Goal: Information Seeking & Learning: Learn about a topic

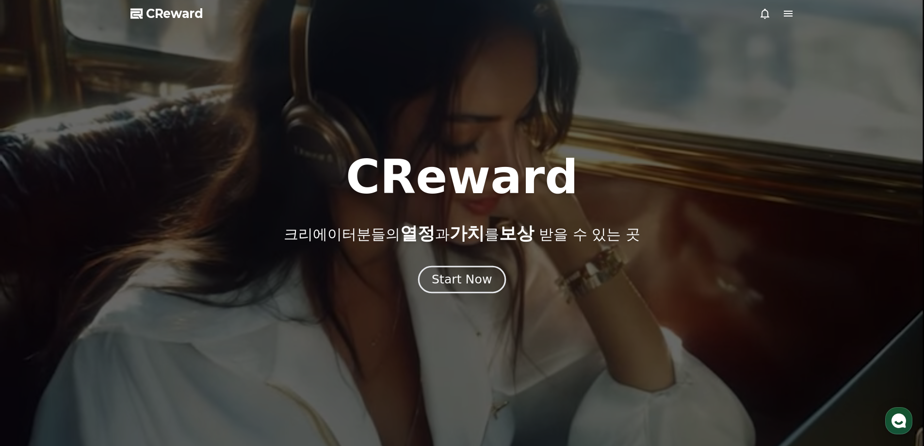
click at [488, 285] on div "Start Now" at bounding box center [462, 279] width 60 height 16
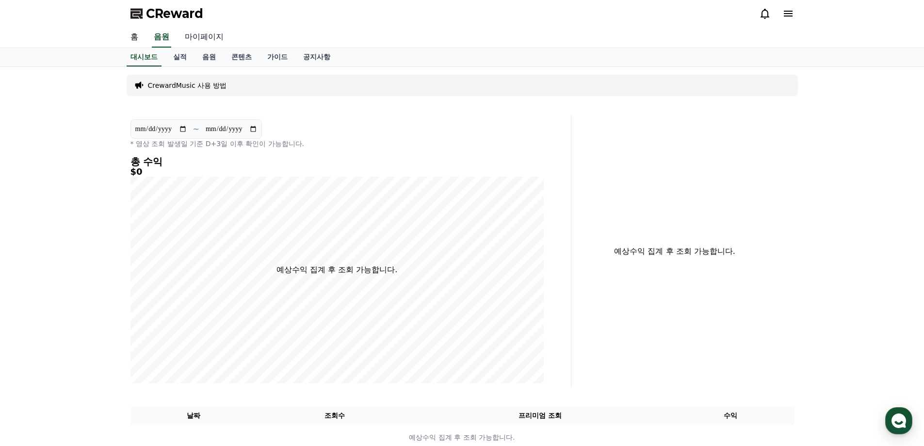
click at [202, 32] on link "마이페이지" at bounding box center [204, 37] width 54 height 20
select select "**********"
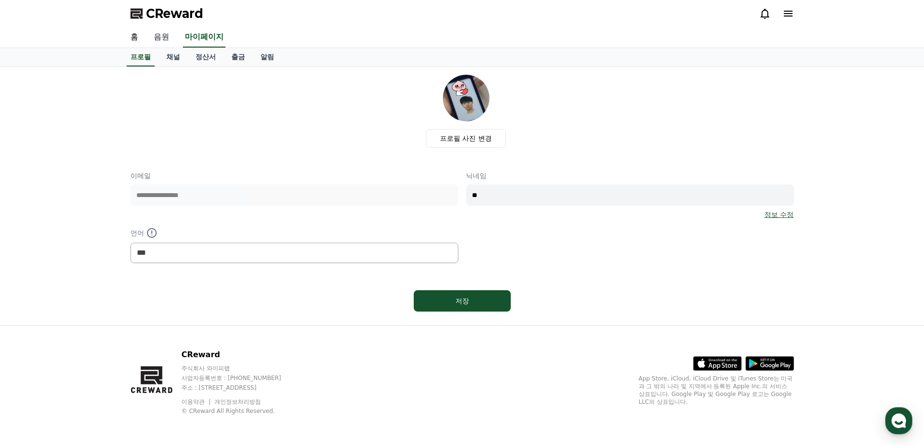
click at [158, 33] on link "음원" at bounding box center [161, 37] width 31 height 20
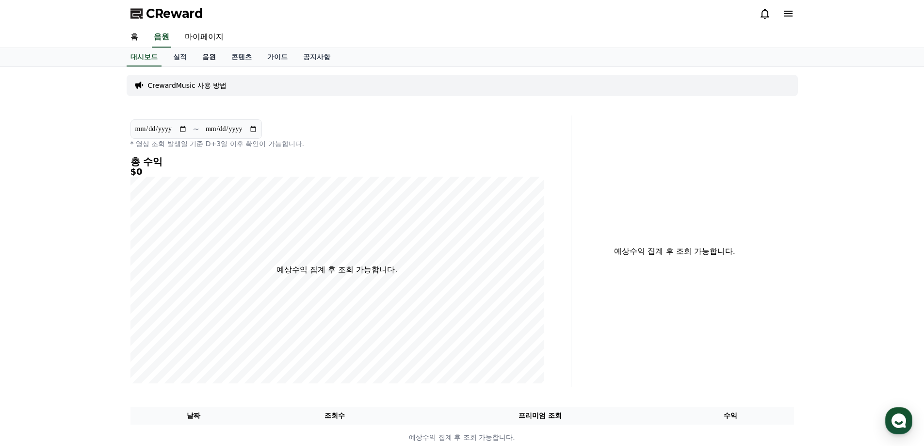
click at [213, 57] on link "음원" at bounding box center [208, 57] width 29 height 18
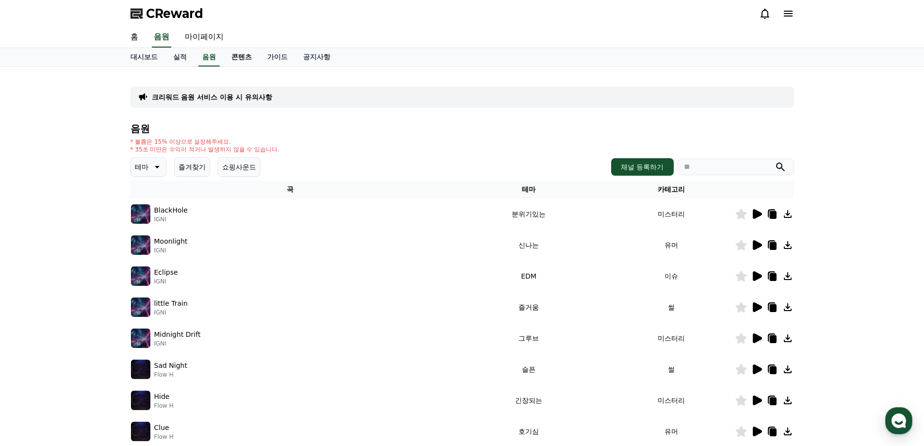
click at [239, 57] on link "콘텐츠" at bounding box center [242, 57] width 36 height 18
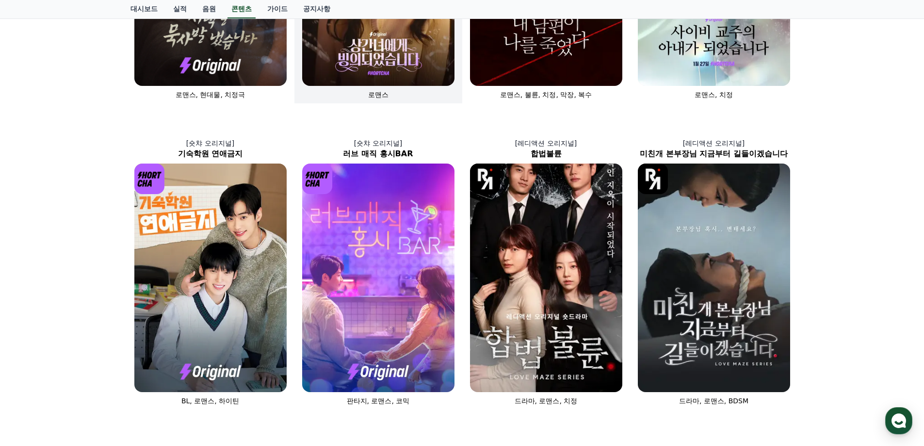
scroll to position [171, 0]
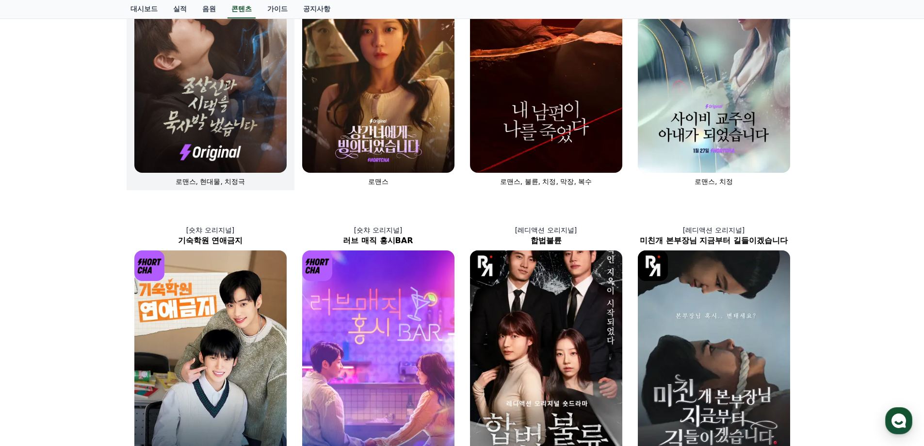
click at [226, 102] on img at bounding box center [210, 58] width 152 height 228
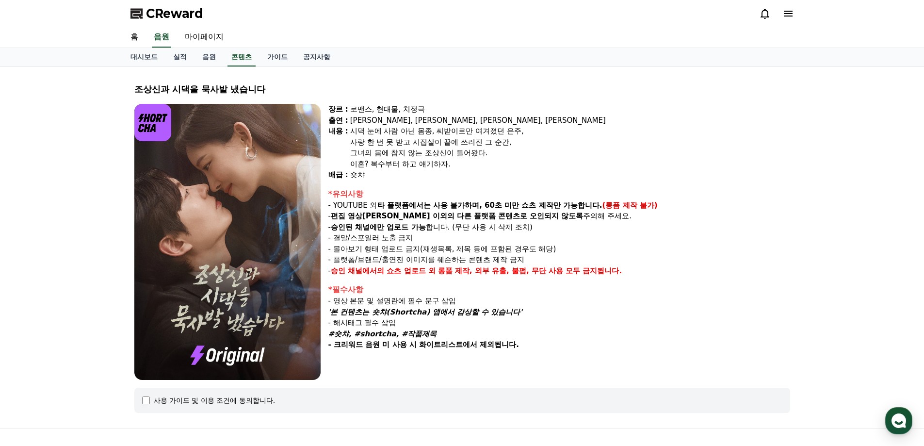
select select
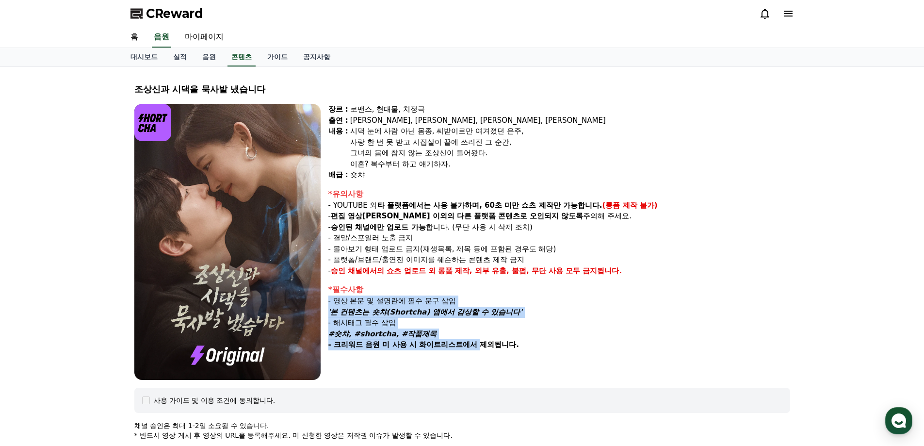
drag, startPoint x: 328, startPoint y: 296, endPoint x: 499, endPoint y: 342, distance: 177.2
click at [487, 349] on div "*필수사항 - 영상 본문 및 설명란에 필수 문구 삽입 '본 컨텐츠는 숏챠(Shortcha) 앱에서 감상할 수 있습니다' - 해시태그 필수 삽입…" at bounding box center [559, 317] width 462 height 66
click at [515, 334] on p "#숏챠, #shortcha, #작품제목" at bounding box center [559, 333] width 462 height 11
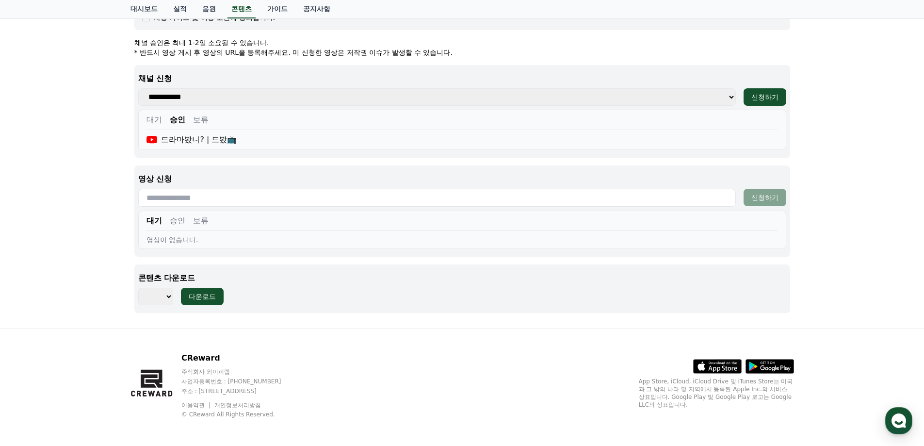
scroll to position [386, 0]
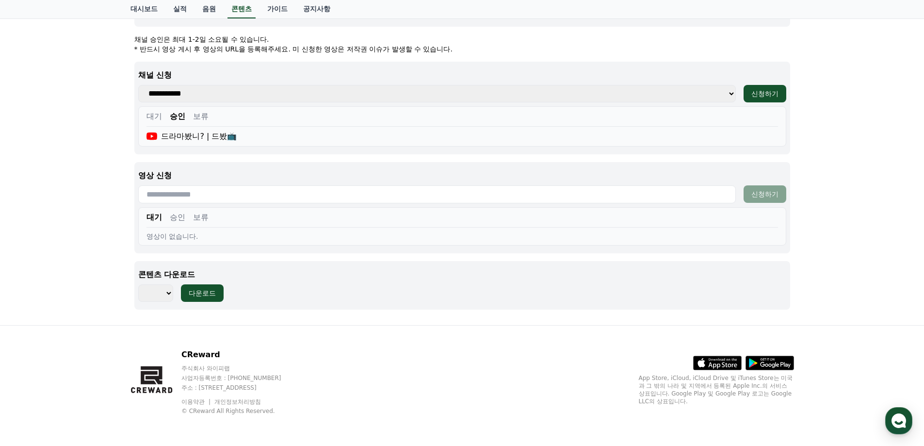
click at [159, 119] on button "대기" at bounding box center [154, 117] width 16 height 12
click at [182, 116] on button "승인" at bounding box center [178, 117] width 16 height 12
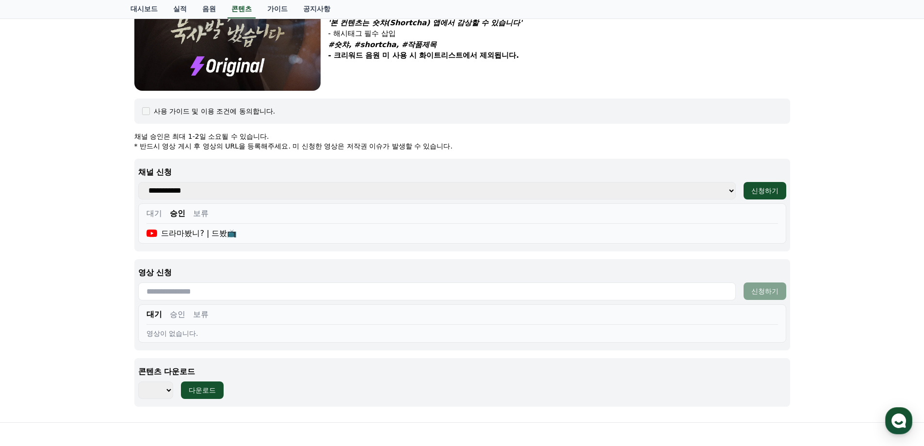
click at [388, 182] on select "**********" at bounding box center [436, 190] width 597 height 17
click at [332, 186] on select "**********" at bounding box center [436, 190] width 597 height 17
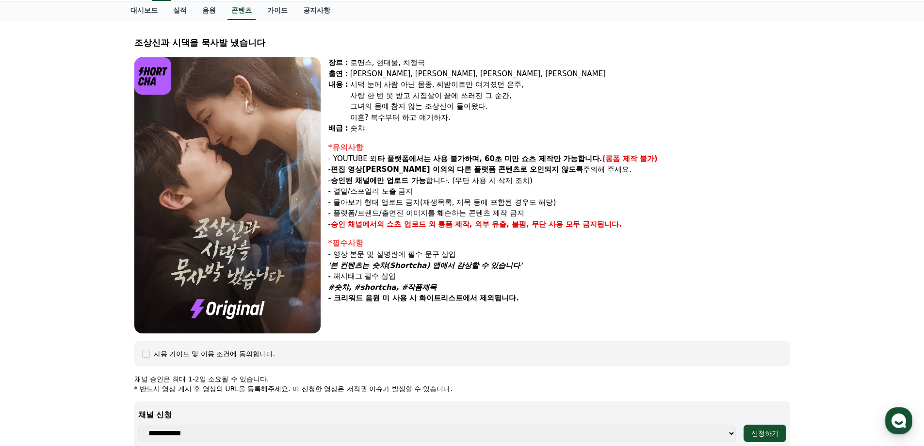
scroll to position [0, 0]
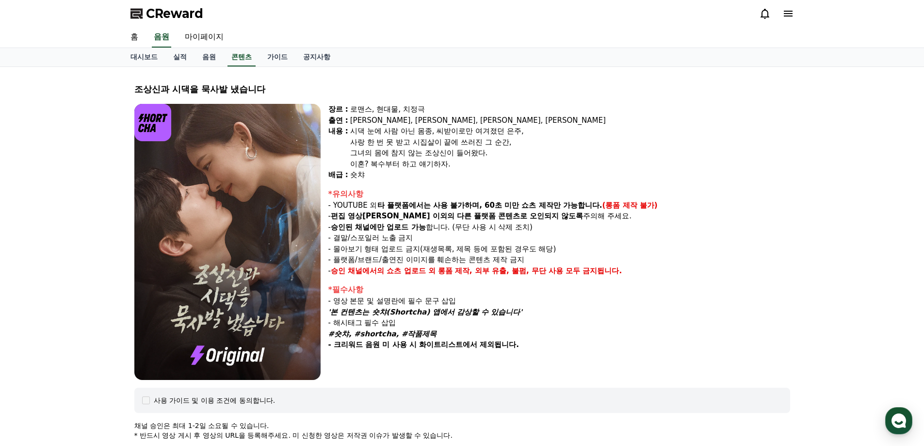
click at [528, 154] on div "그녀의 몸에 참지 않는 조상신이 들어왔다." at bounding box center [570, 152] width 440 height 11
click at [154, 9] on span "CReward" at bounding box center [174, 14] width 57 height 16
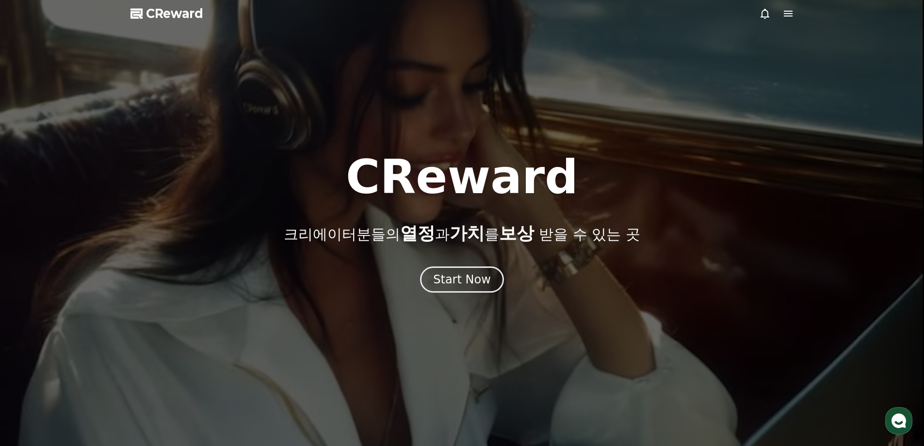
click at [469, 299] on div at bounding box center [462, 223] width 924 height 446
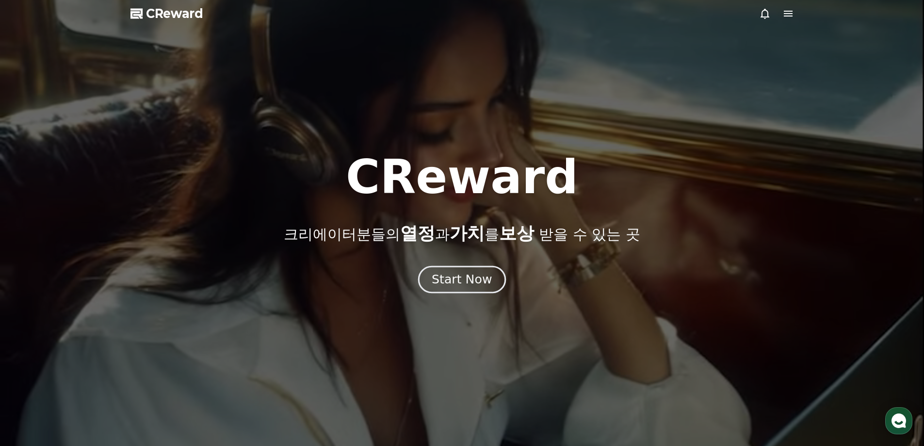
click at [469, 282] on div "Start Now" at bounding box center [462, 279] width 60 height 16
